Goal: Task Accomplishment & Management: Use online tool/utility

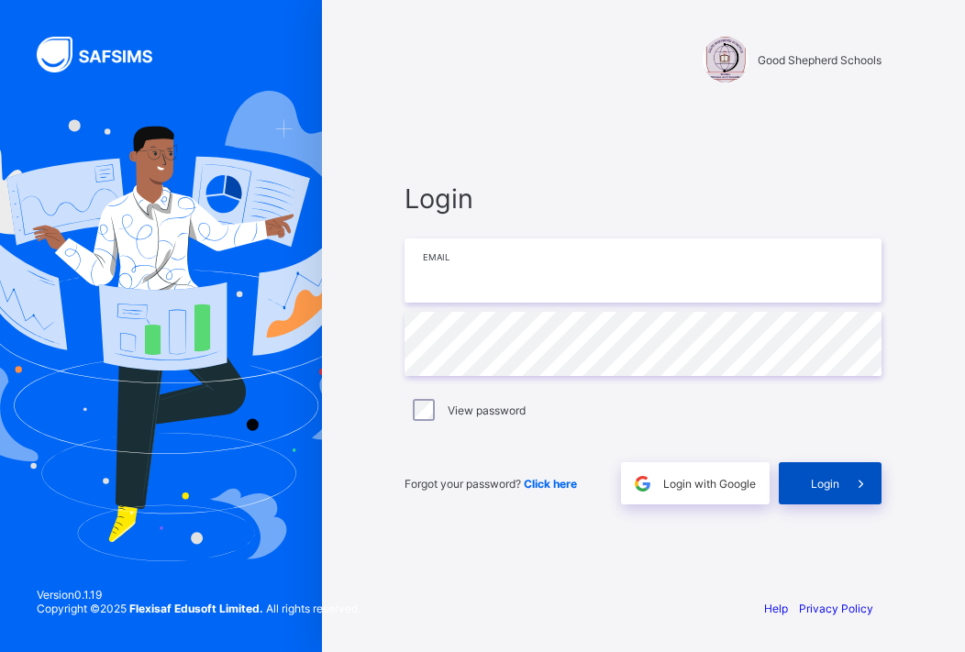
type input "**********"
click at [819, 468] on div "Login" at bounding box center [830, 483] width 103 height 42
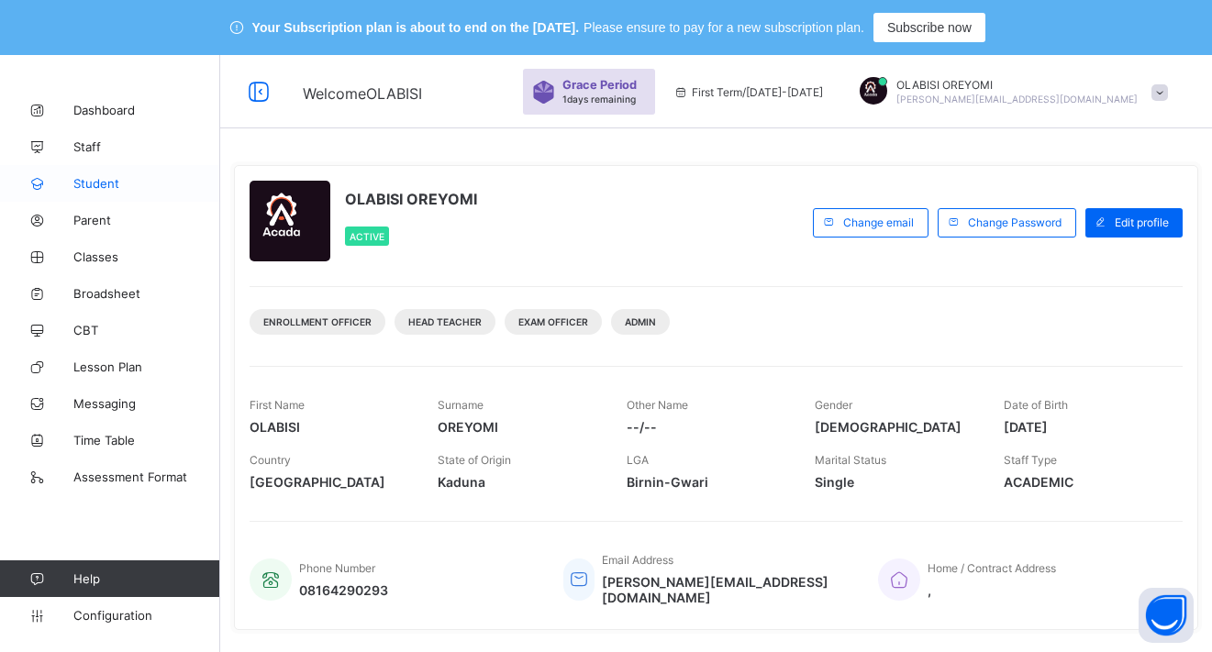
click at [113, 192] on link "Student" at bounding box center [110, 183] width 220 height 37
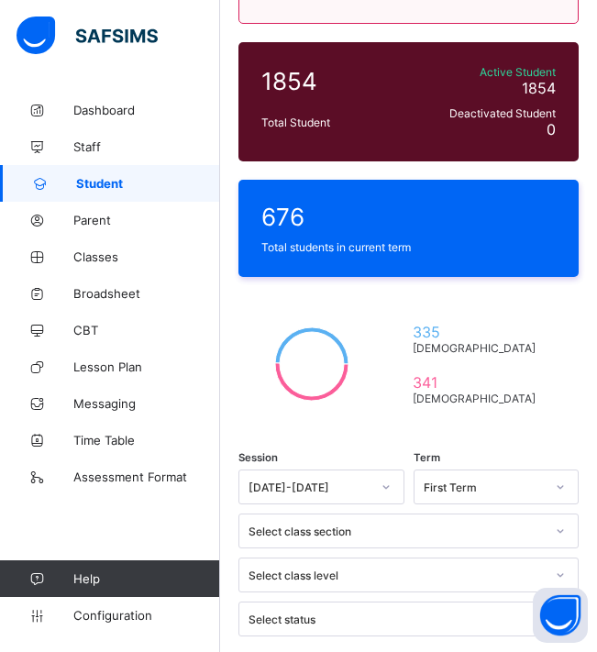
scroll to position [298, 0]
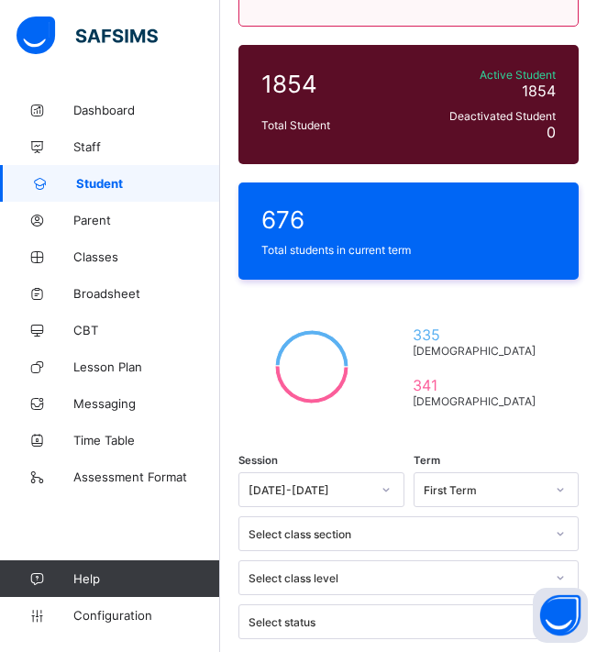
drag, startPoint x: 341, startPoint y: 181, endPoint x: 212, endPoint y: 191, distance: 129.7
click at [212, 191] on div "**********" at bounding box center [298, 473] width 597 height 1432
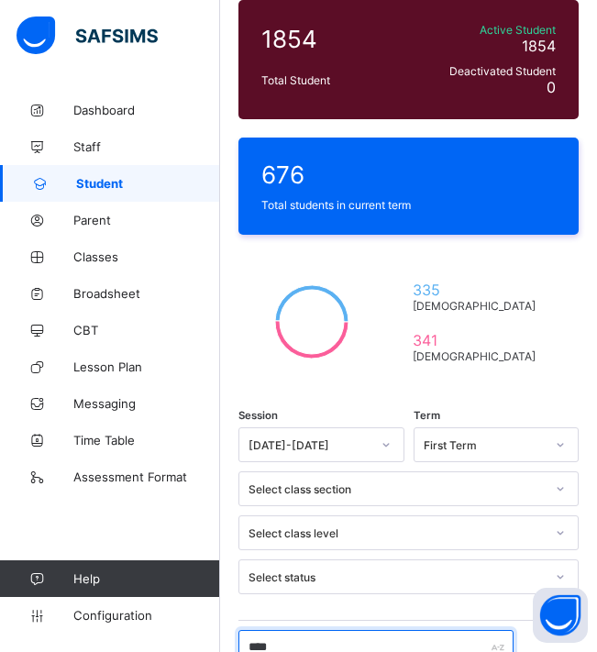
scroll to position [297, 0]
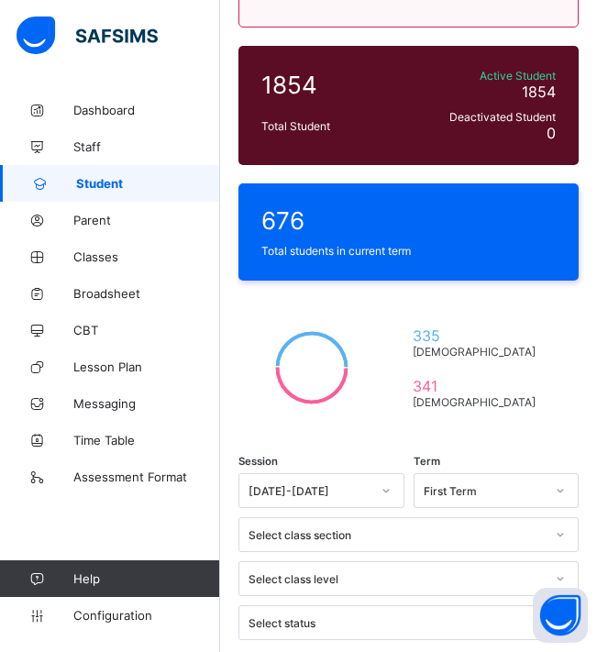
drag, startPoint x: 345, startPoint y: 184, endPoint x: 80, endPoint y: 193, distance: 265.2
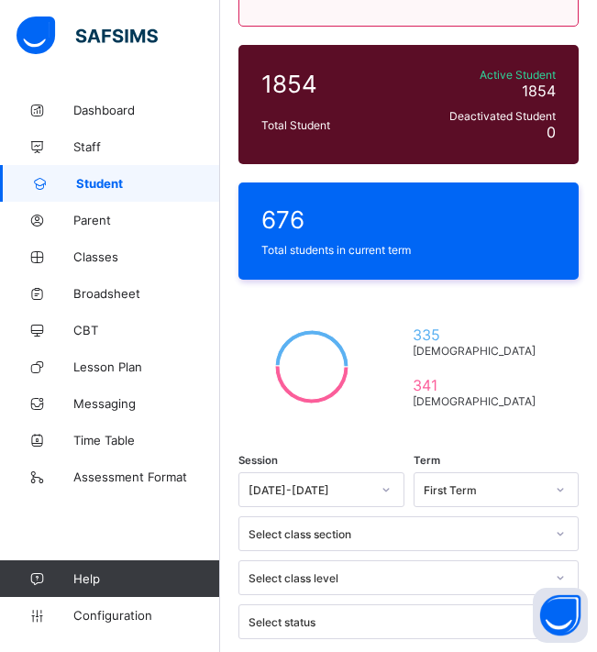
scroll to position [389, 0]
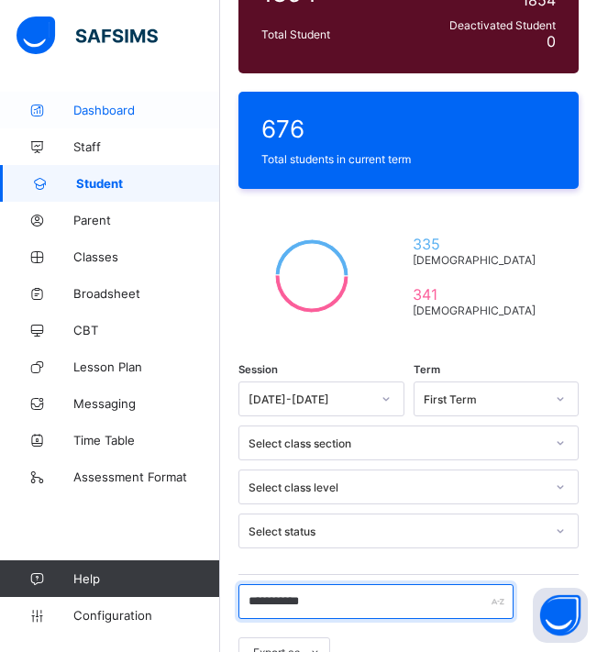
drag, startPoint x: 336, startPoint y: 87, endPoint x: 217, endPoint y: 97, distance: 118.7
click at [217, 97] on div "**********" at bounding box center [298, 421] width 597 height 1510
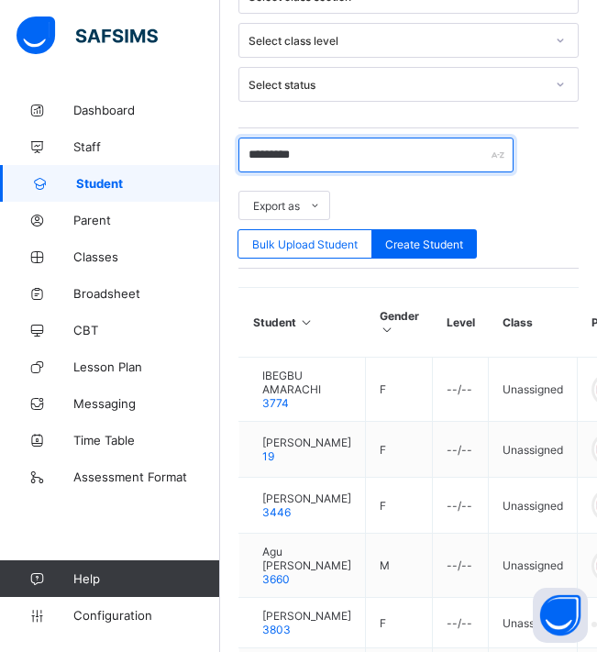
scroll to position [846, 0]
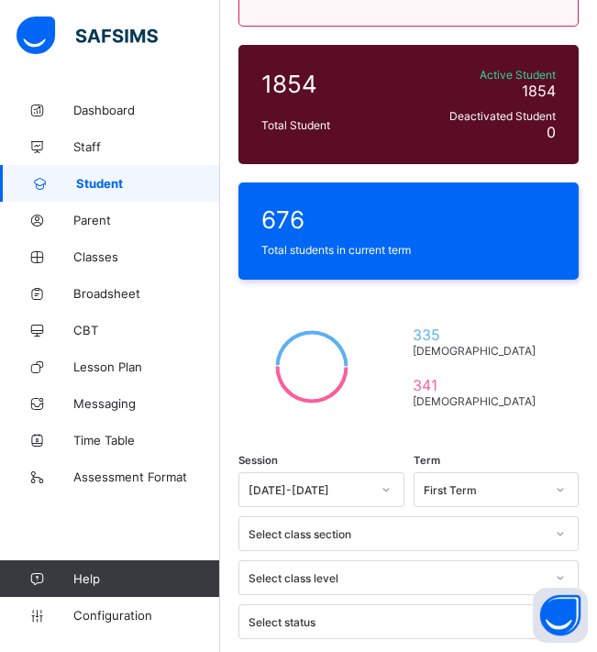
scroll to position [332, 0]
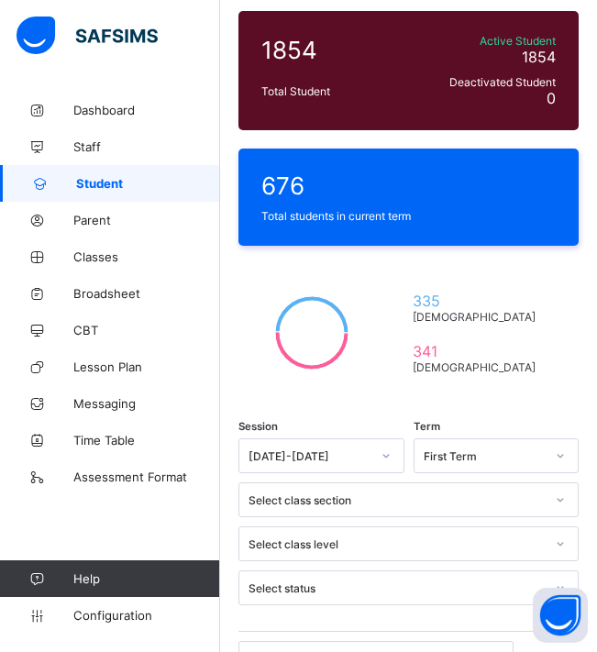
drag, startPoint x: 333, startPoint y: 151, endPoint x: 208, endPoint y: 133, distance: 126.1
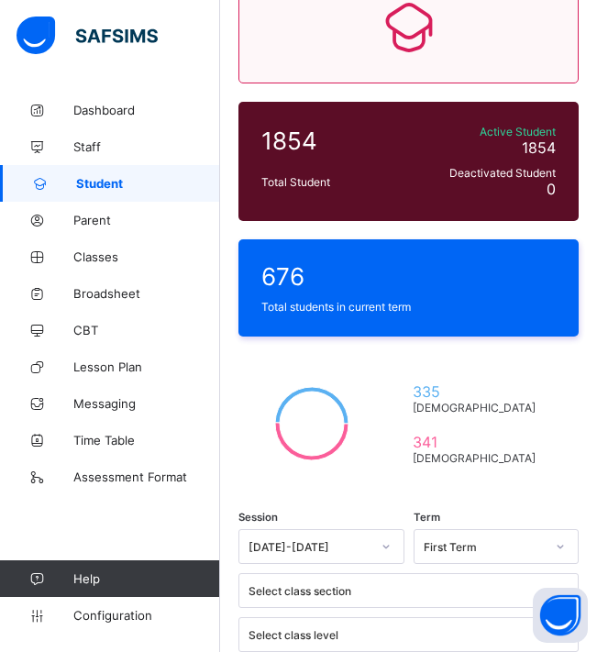
scroll to position [240, 0]
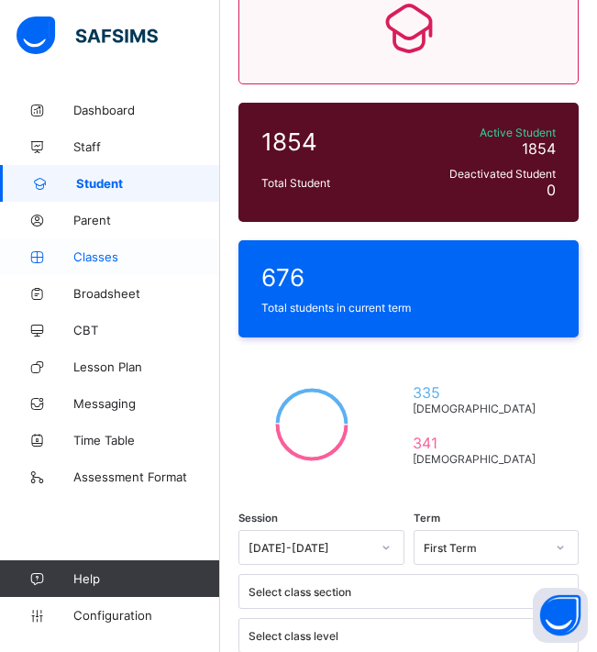
drag, startPoint x: 330, startPoint y: 236, endPoint x: 213, endPoint y: 238, distance: 117.4
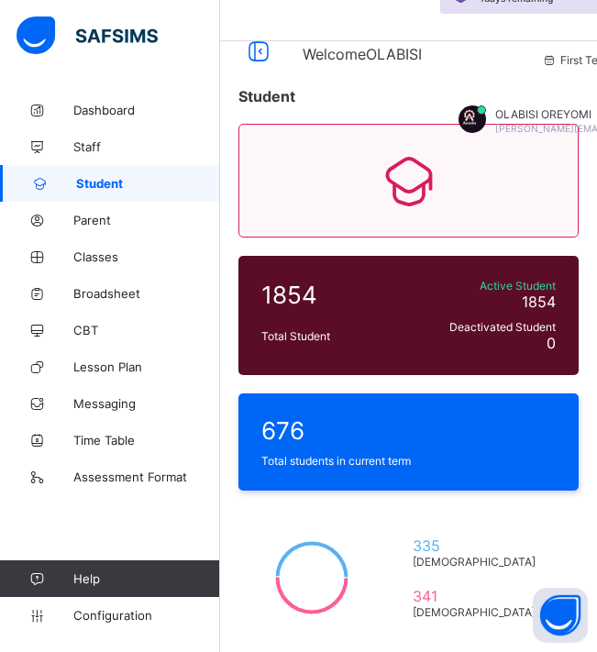
scroll to position [75, 0]
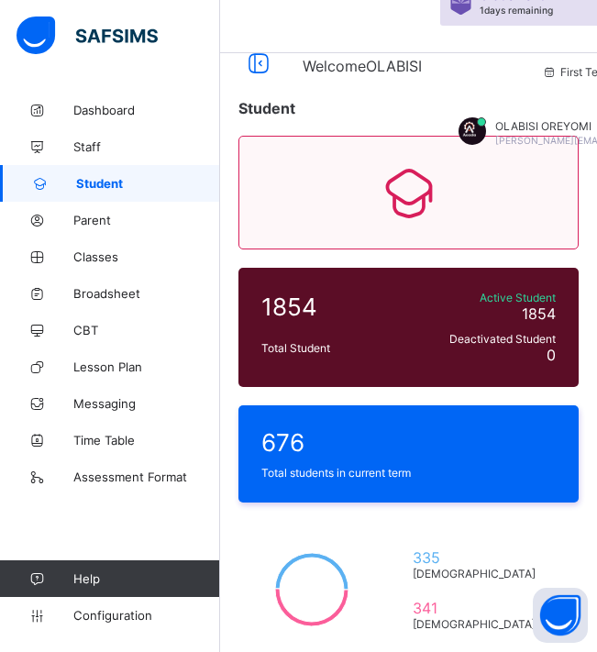
type input "*"
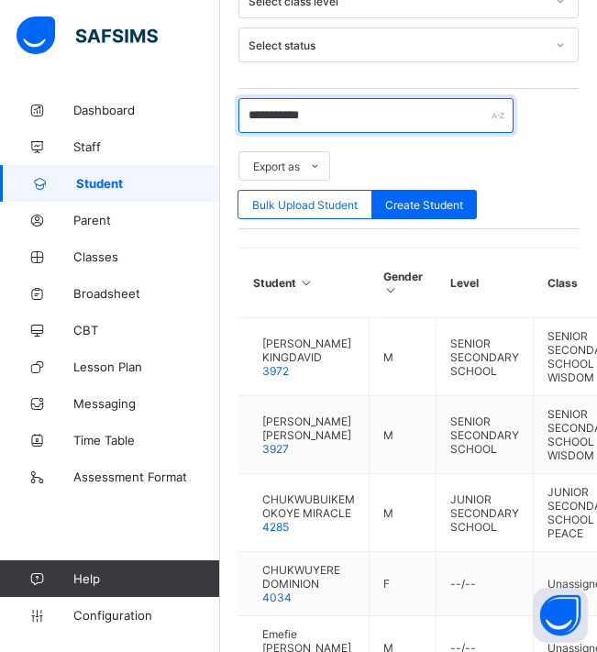
scroll to position [901, 0]
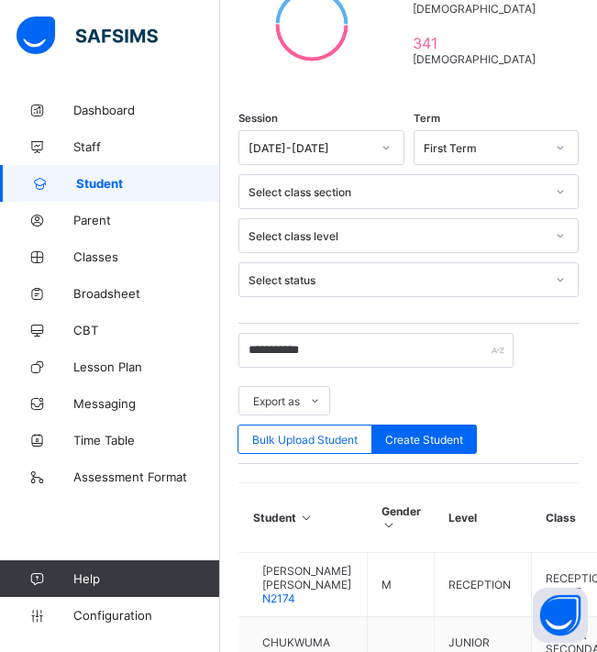
scroll to position [534, 0]
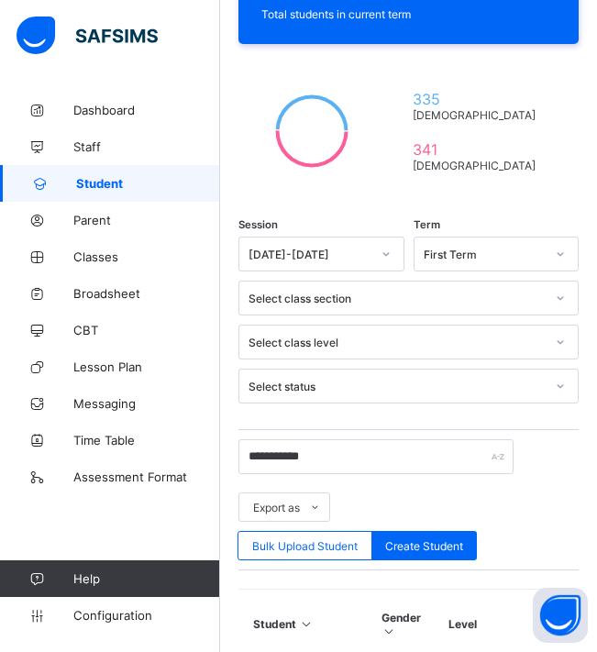
click at [356, 590] on th "Student" at bounding box center [303, 625] width 128 height 70
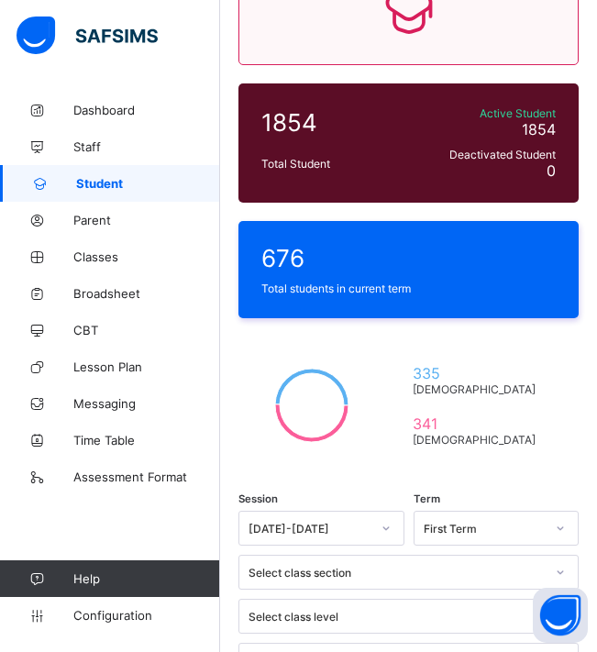
scroll to position [259, 0]
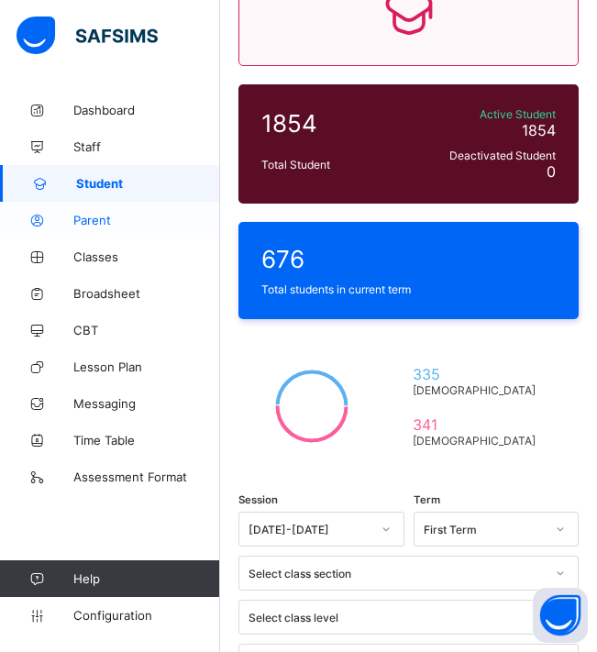
drag, startPoint x: 345, startPoint y: 219, endPoint x: 181, endPoint y: 221, distance: 164.2
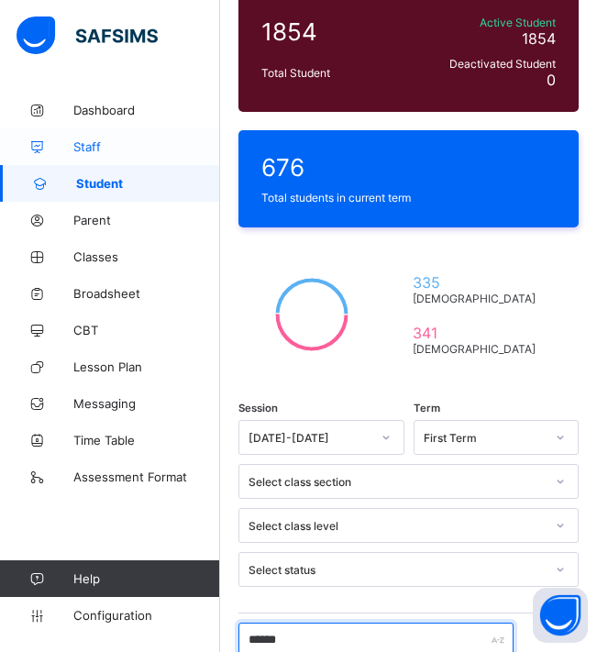
drag, startPoint x: 302, startPoint y: 122, endPoint x: 122, endPoint y: 146, distance: 181.3
click at [122, 146] on div "Welcome [PERSON_NAME] Period 1 days remaining First Term / [DATE]-[DATE] OLABIS…" at bounding box center [298, 444] width 597 height 1479
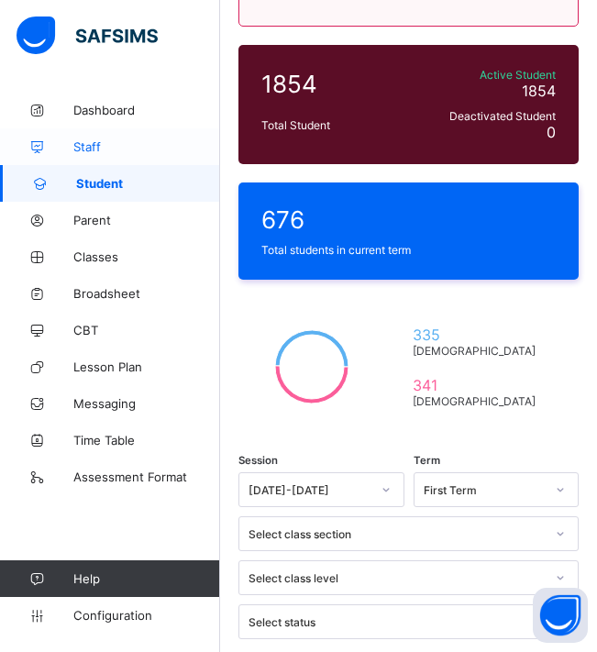
scroll to position [318, 0]
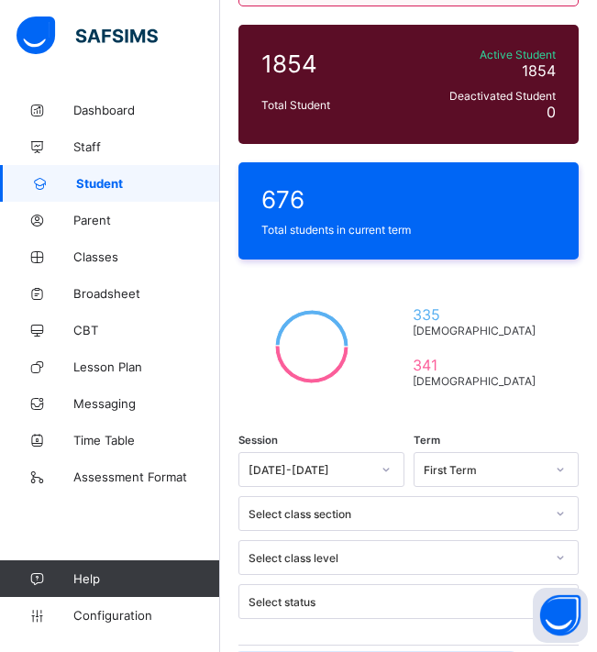
drag, startPoint x: 321, startPoint y: 158, endPoint x: 196, endPoint y: 170, distance: 125.3
click at [196, 170] on div "Welcome [PERSON_NAME] Period 1 days remaining First Term / [DATE]-[DATE] OLABIS…" at bounding box center [298, 459] width 597 height 1445
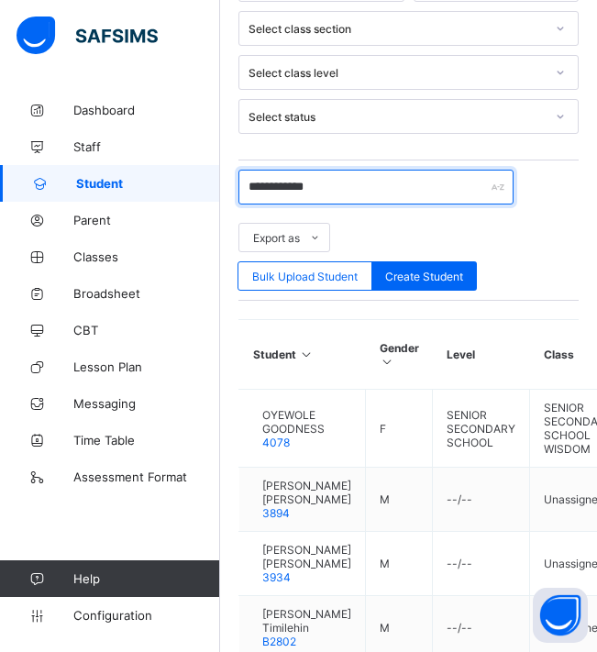
scroll to position [835, 0]
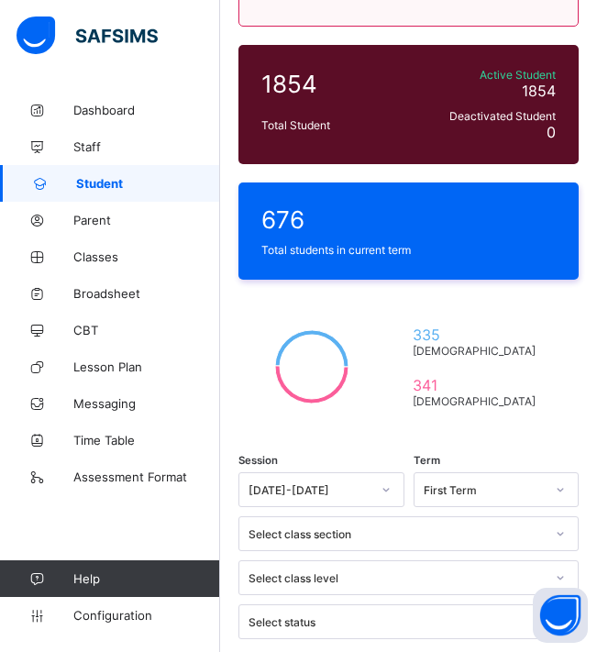
scroll to position [525, 0]
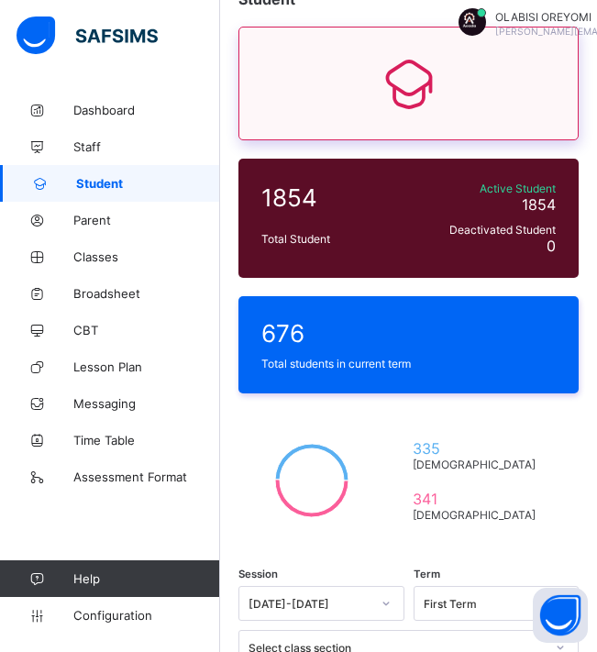
scroll to position [158, 0]
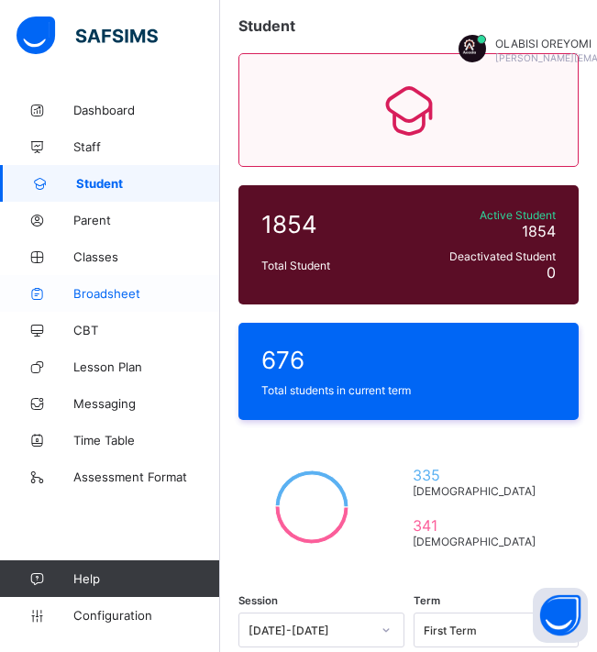
drag, startPoint x: 342, startPoint y: 324, endPoint x: 211, endPoint y: 305, distance: 132.4
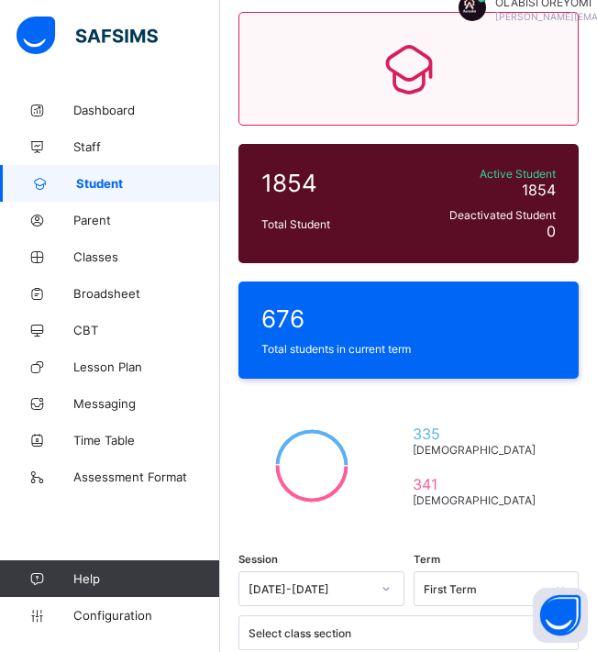
scroll to position [249, 0]
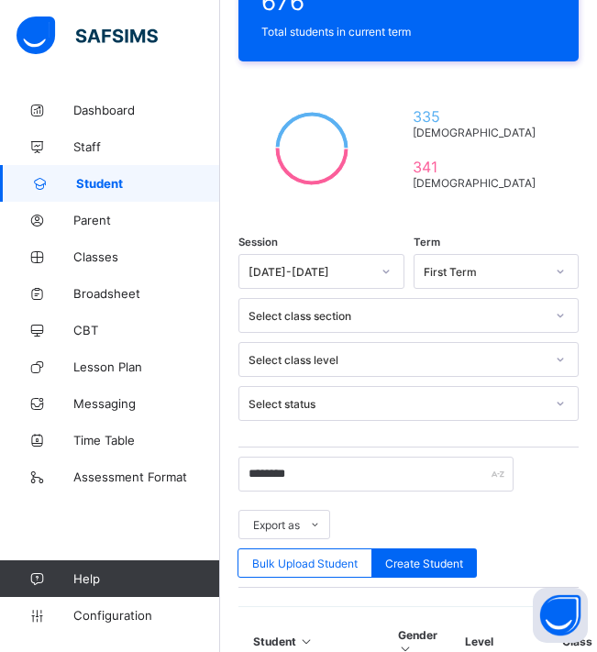
scroll to position [455, 0]
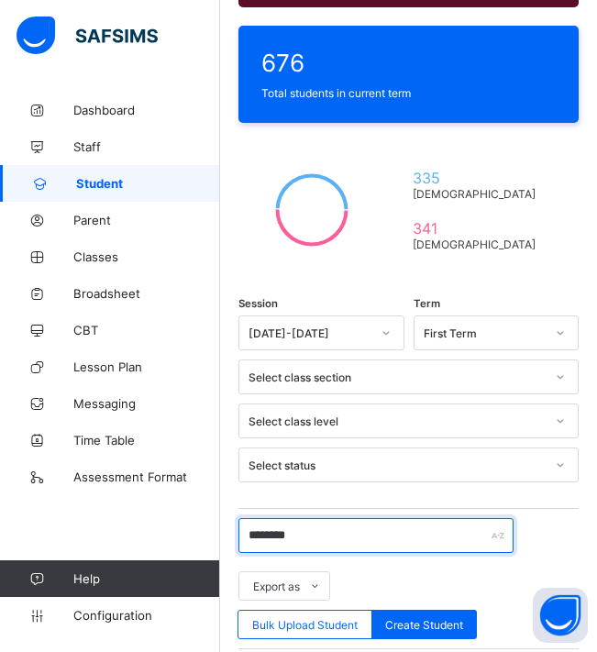
click at [404, 518] on input "********" at bounding box center [375, 535] width 275 height 35
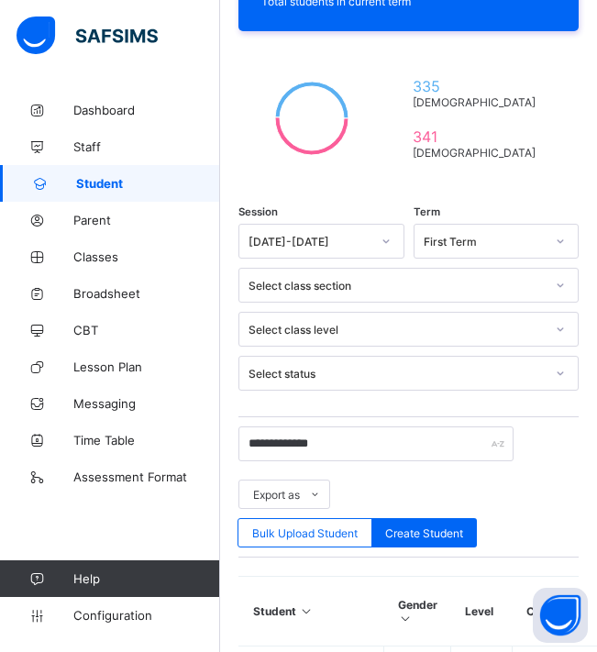
click at [360, 577] on th "Student" at bounding box center [311, 612] width 145 height 70
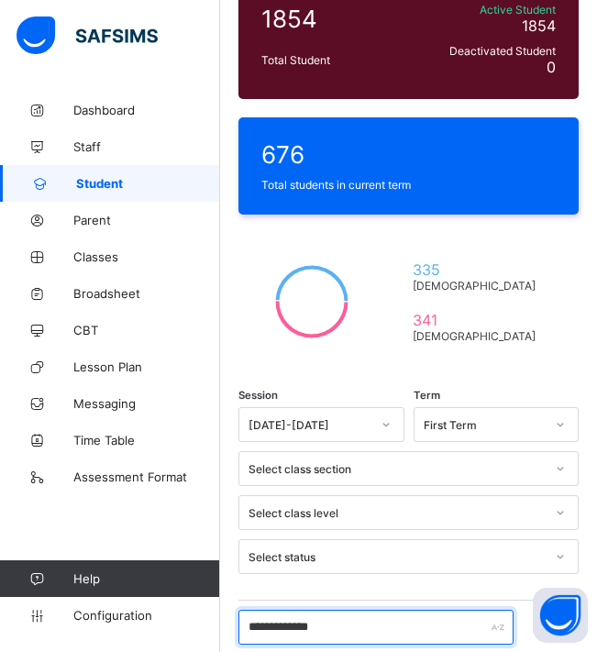
drag, startPoint x: 350, startPoint y: 111, endPoint x: 234, endPoint y: 116, distance: 116.6
click at [234, 116] on div "**********" at bounding box center [408, 614] width 377 height 1661
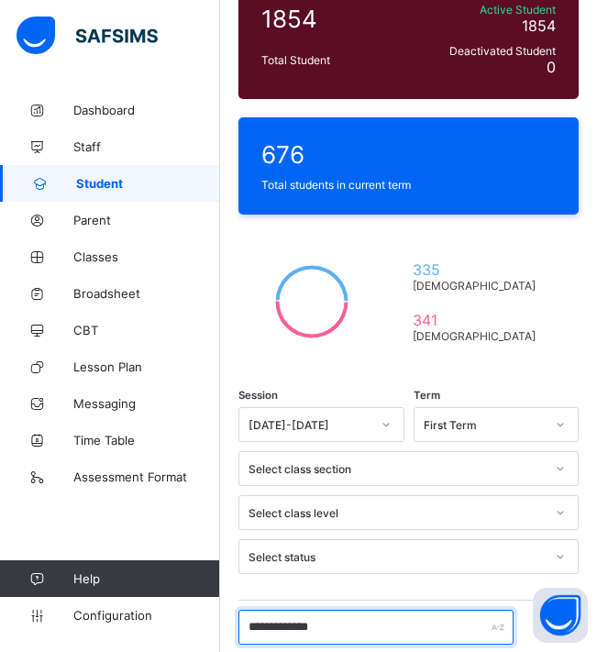
click at [349, 610] on input "**********" at bounding box center [375, 627] width 275 height 35
drag, startPoint x: 320, startPoint y: 114, endPoint x: 212, endPoint y: 107, distance: 108.4
click at [212, 107] on div "Welcome [PERSON_NAME] Period 1 days remaining First Term / [DATE]-[DATE] OLABIS…" at bounding box center [298, 449] width 597 height 1515
drag, startPoint x: 319, startPoint y: 116, endPoint x: 217, endPoint y: 107, distance: 102.2
click at [217, 107] on div "Welcome [PERSON_NAME] Period 1 days remaining First Term / [DATE]-[DATE] OLABIS…" at bounding box center [298, 656] width 597 height 1929
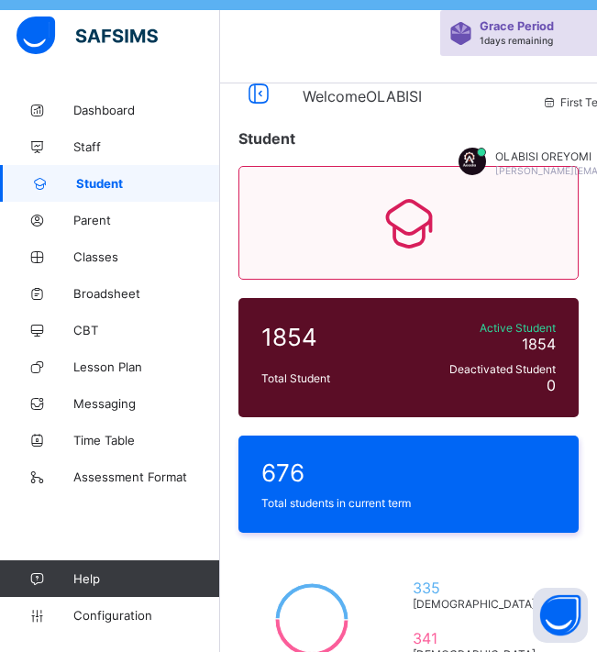
scroll to position [0, 0]
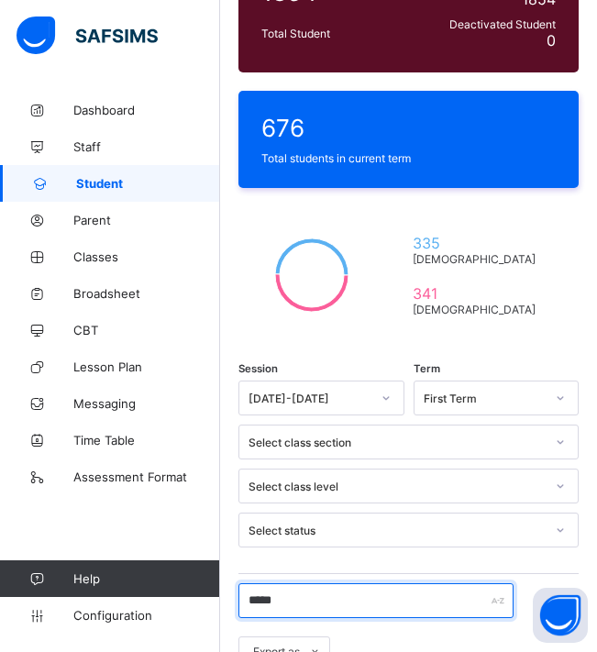
scroll to position [573, 0]
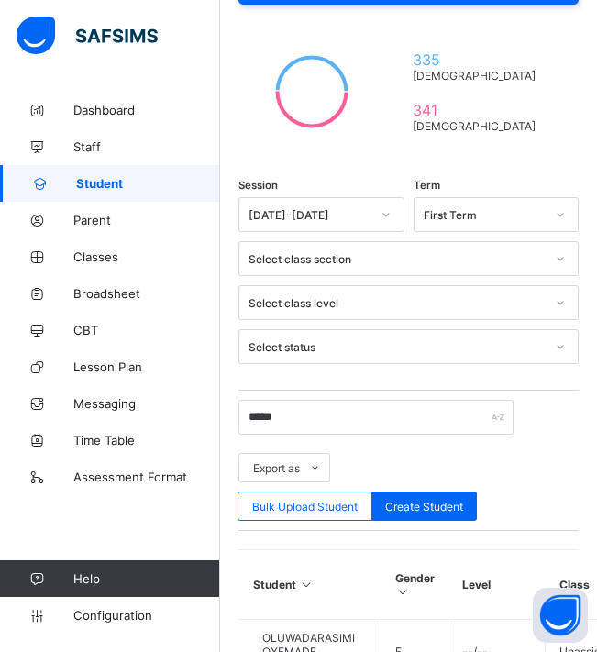
click at [345, 550] on th "Student" at bounding box center [310, 585] width 142 height 70
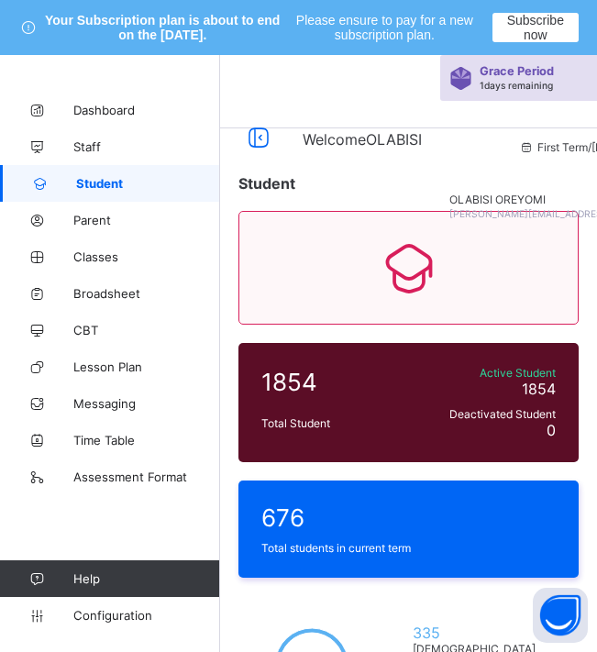
scroll to position [92, 0]
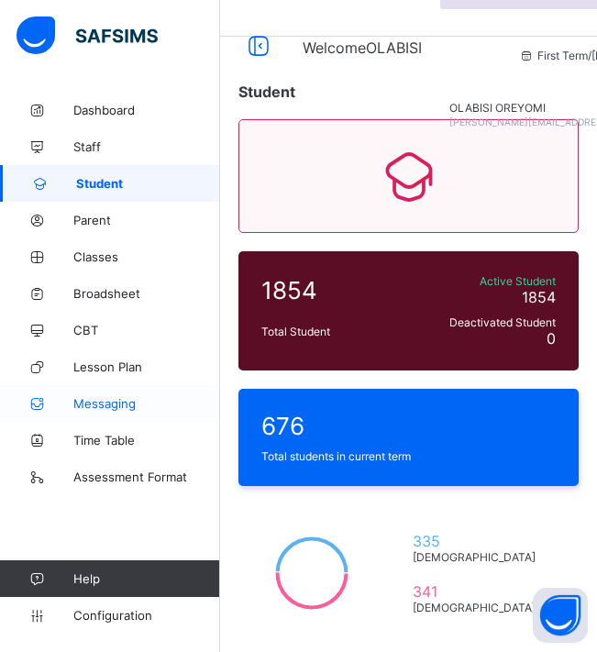
drag, startPoint x: 319, startPoint y: 383, endPoint x: 181, endPoint y: 385, distance: 138.5
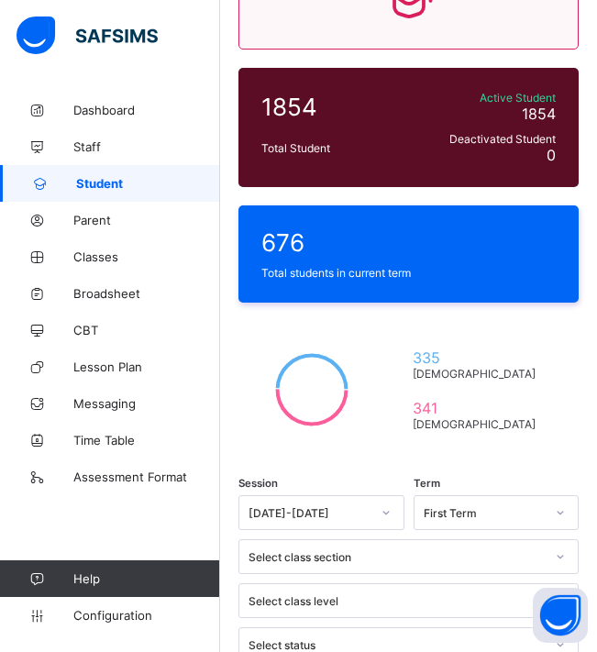
scroll to position [254, 0]
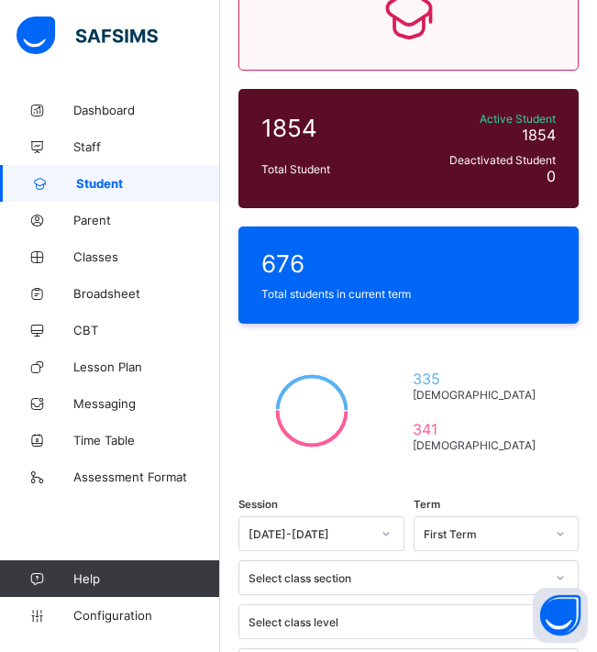
drag, startPoint x: 360, startPoint y: 225, endPoint x: 161, endPoint y: 200, distance: 200.6
click at [161, 200] on div "**********" at bounding box center [298, 491] width 597 height 1381
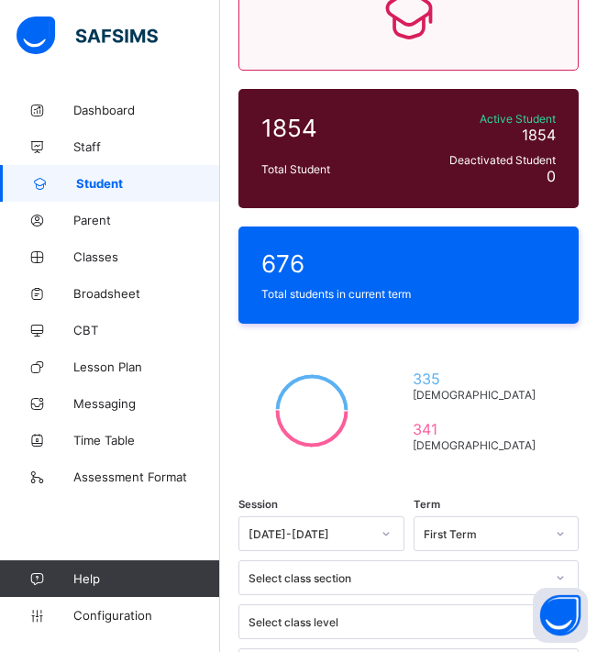
drag, startPoint x: 356, startPoint y: 227, endPoint x: 250, endPoint y: 227, distance: 105.5
drag, startPoint x: 323, startPoint y: 229, endPoint x: 133, endPoint y: 208, distance: 191.0
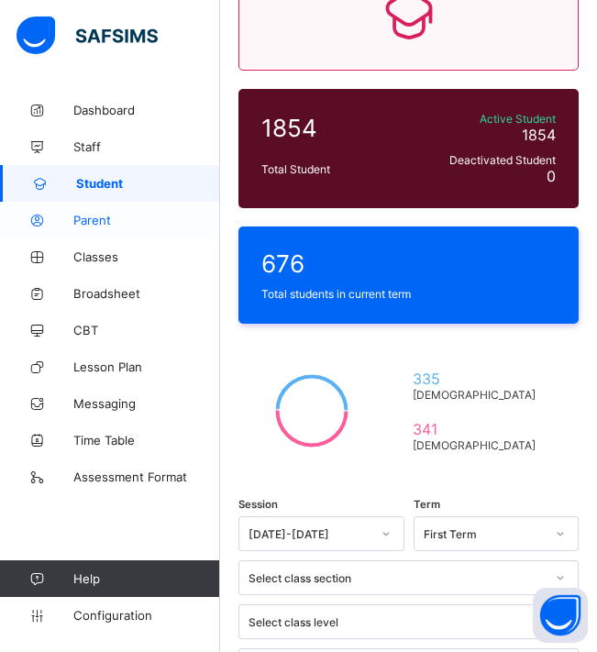
click at [134, 208] on div "Welcome [PERSON_NAME] Period 1 days remaining First Term / [DATE]-[DATE] OLABIS…" at bounding box center [298, 485] width 597 height 1368
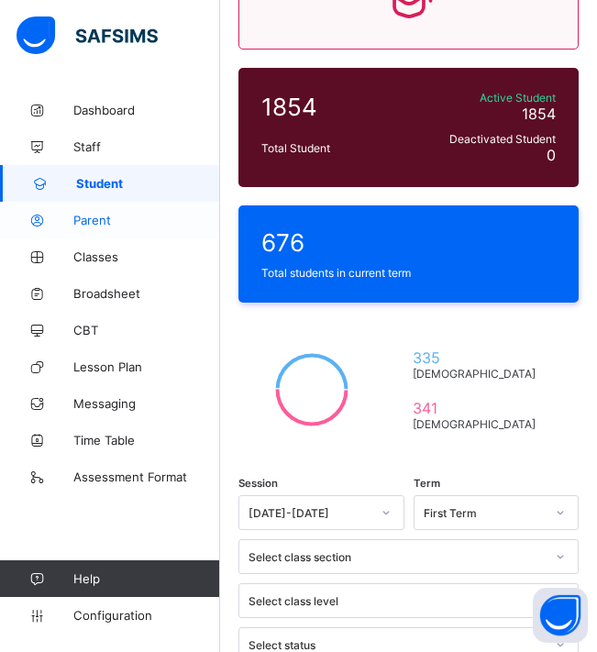
drag, startPoint x: 293, startPoint y: 208, endPoint x: 169, endPoint y: 207, distance: 123.8
click at [169, 207] on div "Welcome [PERSON_NAME] Period 1 days remaining First Term / [DATE]-[DATE] OLABIS…" at bounding box center [298, 496] width 597 height 1432
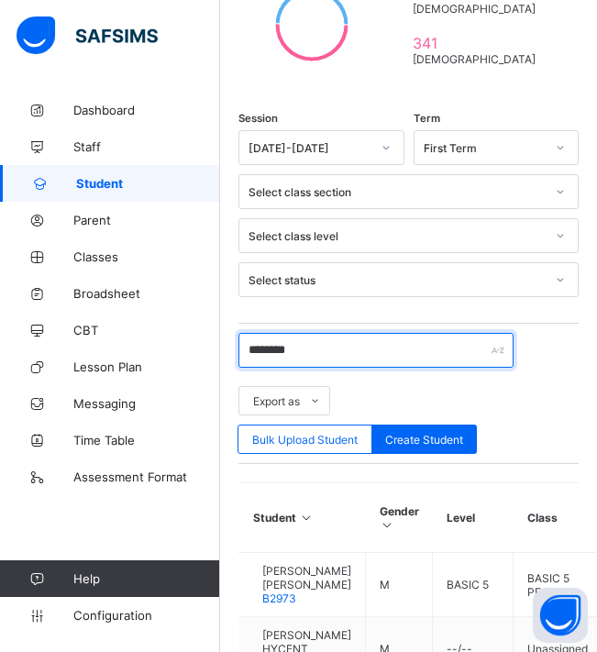
scroll to position [734, 0]
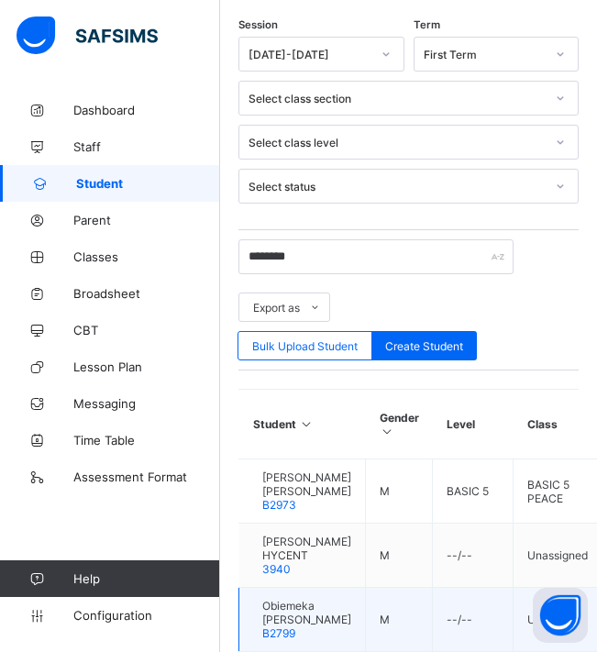
click at [363, 588] on td "Obiemeka [PERSON_NAME] B2799" at bounding box center [302, 620] width 127 height 64
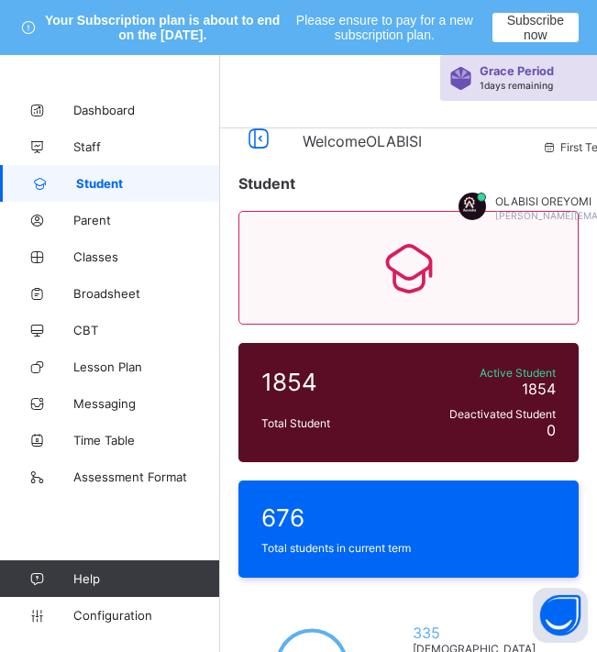
scroll to position [92, 0]
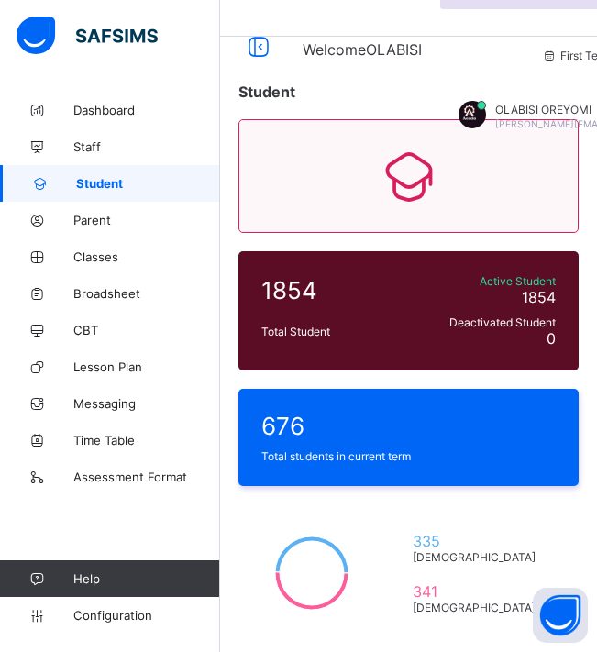
drag, startPoint x: 316, startPoint y: 382, endPoint x: 246, endPoint y: 387, distance: 70.8
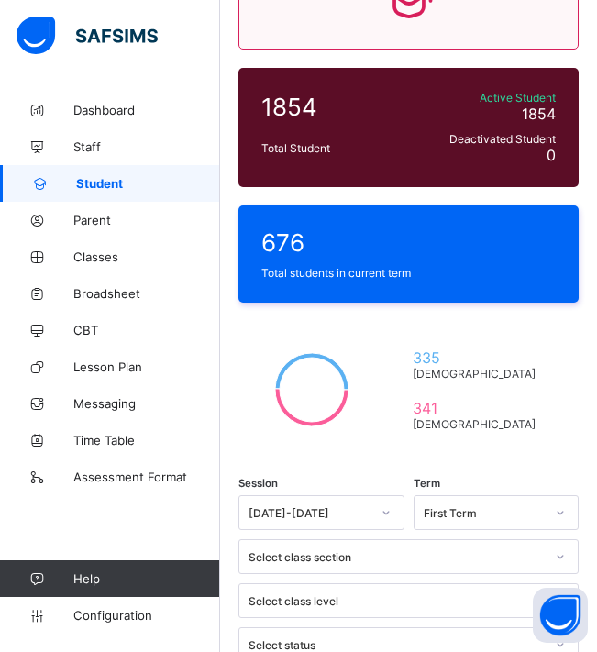
scroll to position [254, 0]
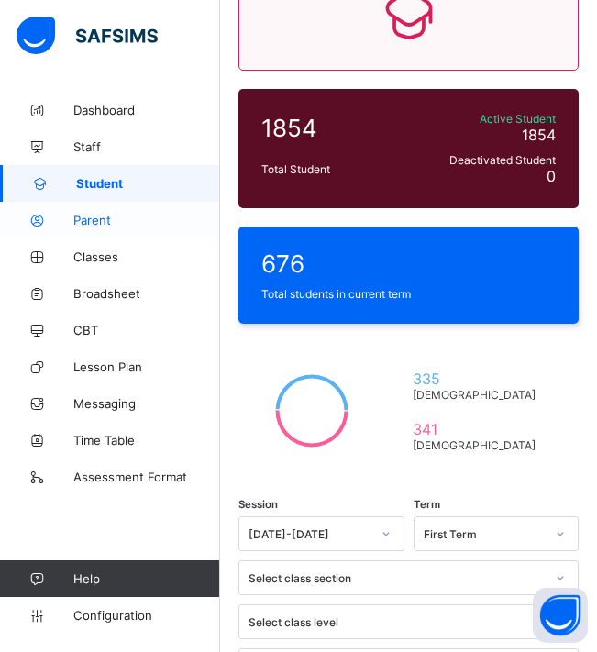
drag, startPoint x: 331, startPoint y: 227, endPoint x: 209, endPoint y: 221, distance: 122.2
click at [209, 221] on div "Welcome [PERSON_NAME] Period 1 days remaining First Term / [DATE]-[DATE] OLABIS…" at bounding box center [298, 491] width 597 height 1381
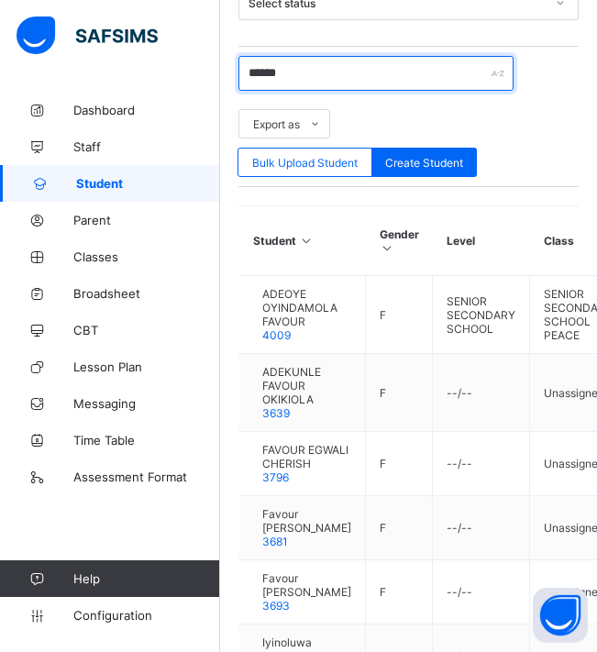
scroll to position [928, 0]
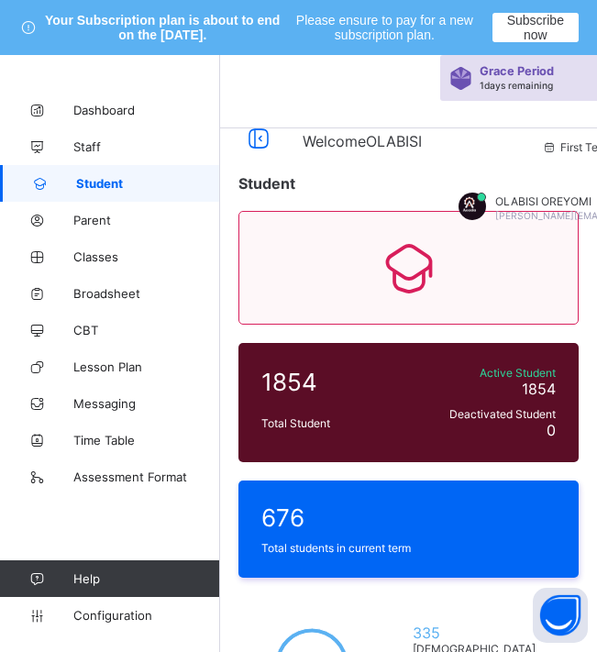
scroll to position [92, 0]
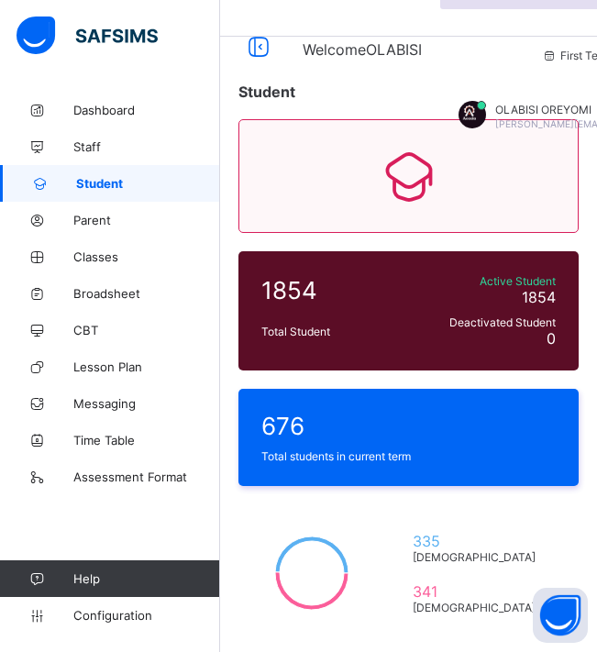
drag, startPoint x: 309, startPoint y: 394, endPoint x: 227, endPoint y: 393, distance: 81.6
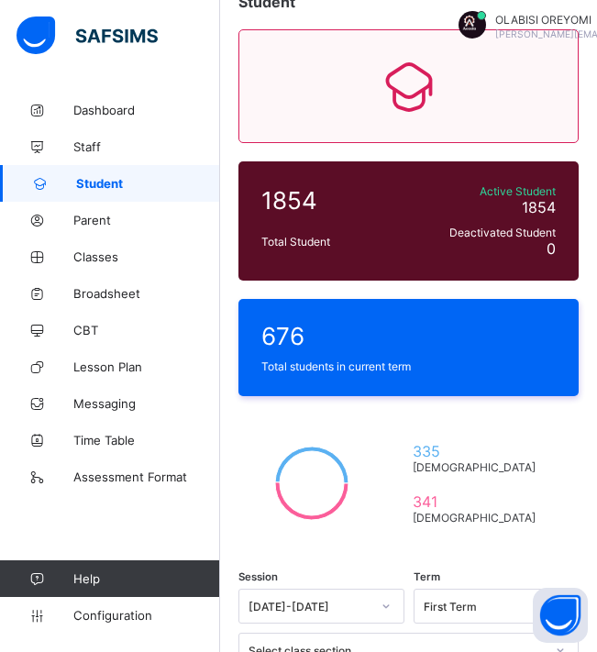
scroll to position [183, 0]
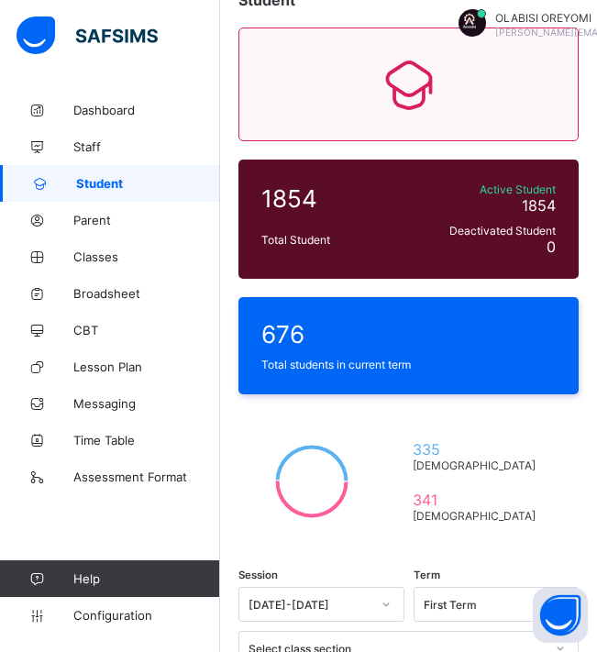
type input "******"
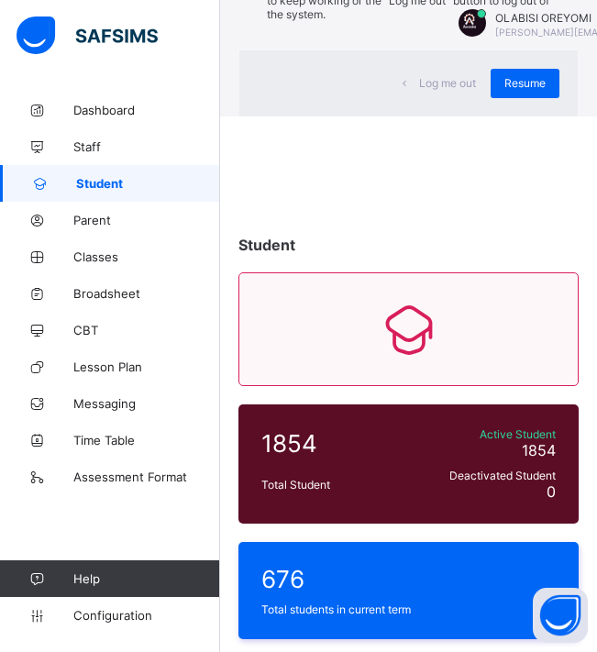
drag, startPoint x: 456, startPoint y: 293, endPoint x: 535, endPoint y: 372, distance: 112.2
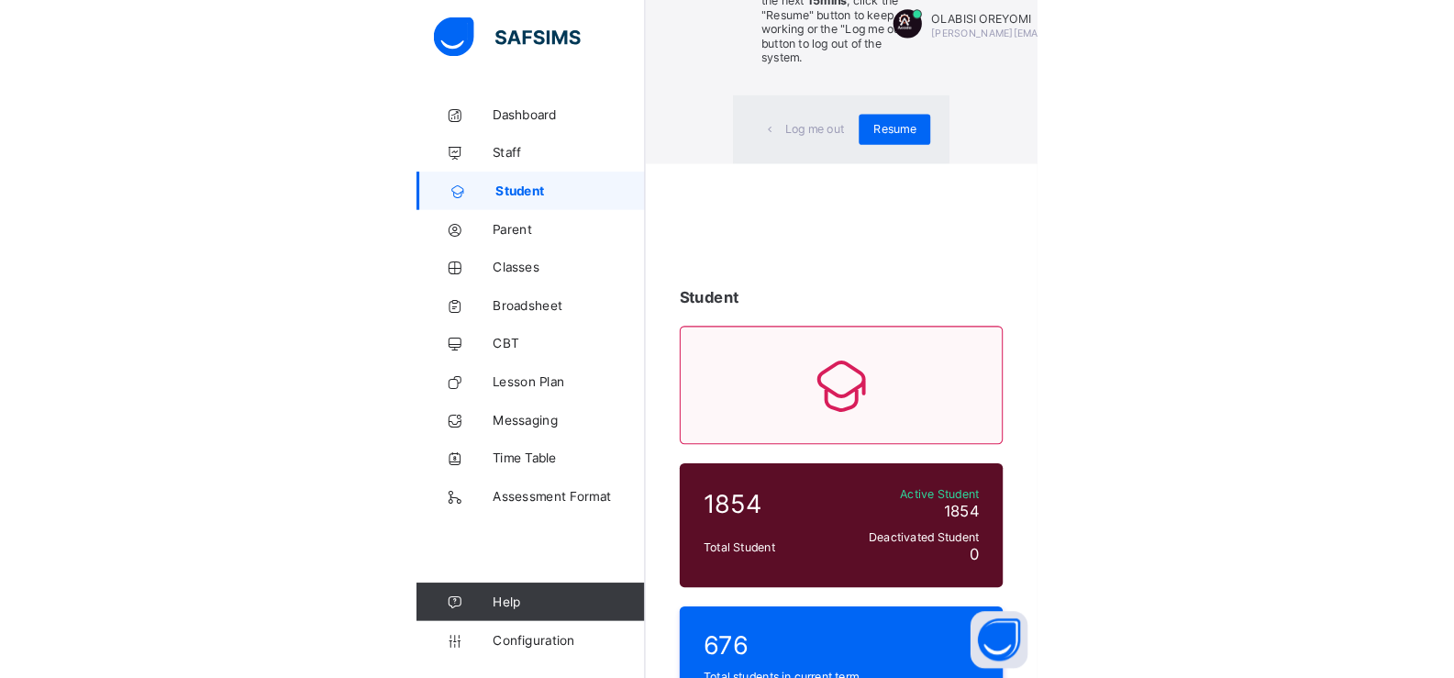
scroll to position [55, 0]
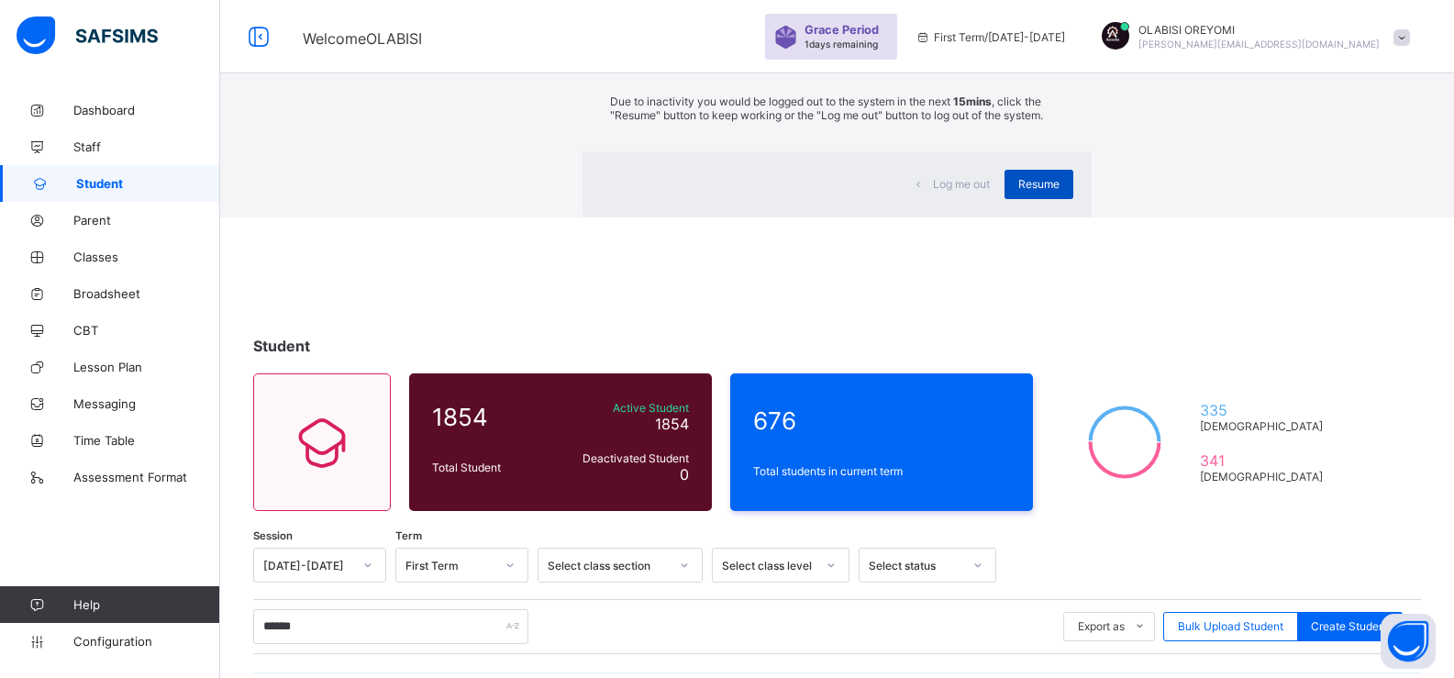
click at [964, 191] on span "Resume" at bounding box center [1038, 184] width 41 height 14
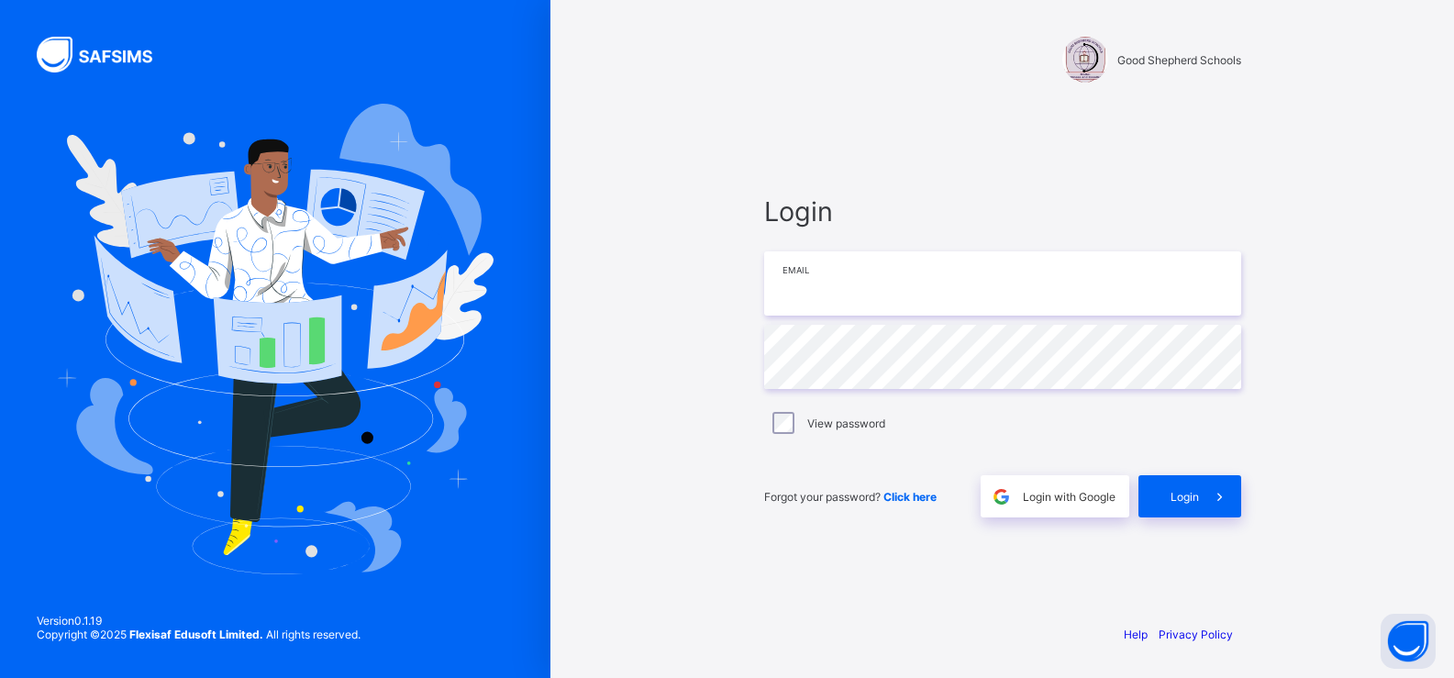
type input "**********"
